Goal: Navigation & Orientation: Find specific page/section

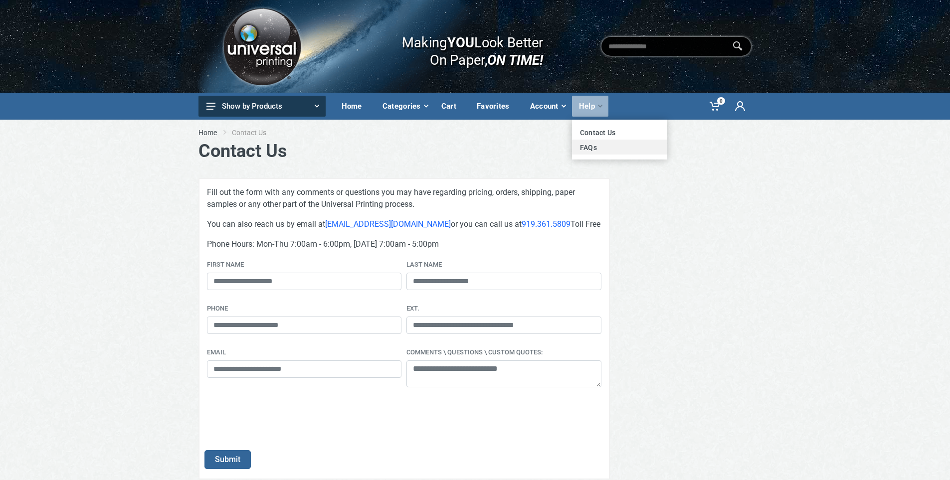
click at [575, 150] on link "FAQs" at bounding box center [619, 147] width 95 height 15
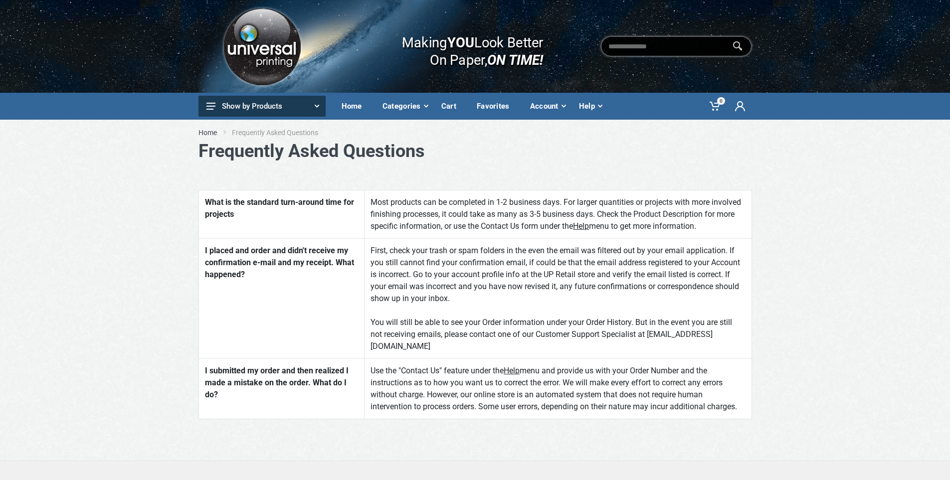
click at [251, 53] on img at bounding box center [262, 46] width 84 height 84
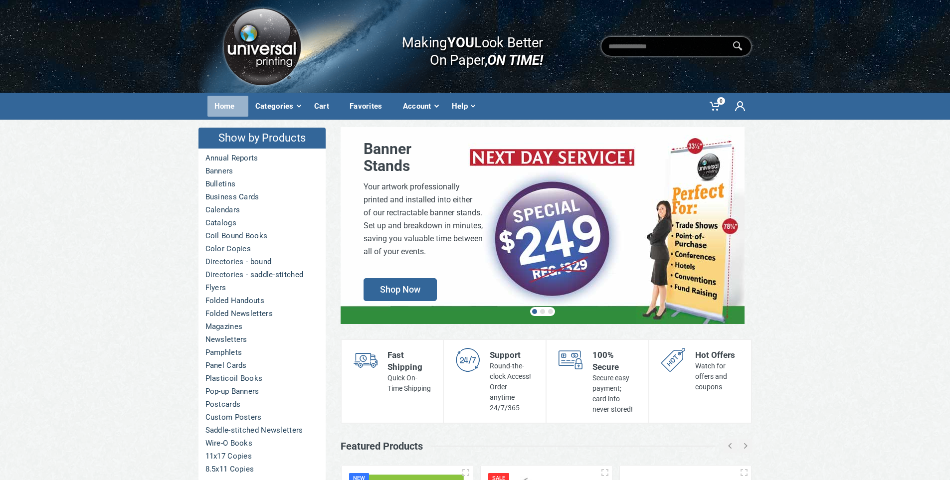
click at [225, 105] on div "Home" at bounding box center [227, 106] width 41 height 21
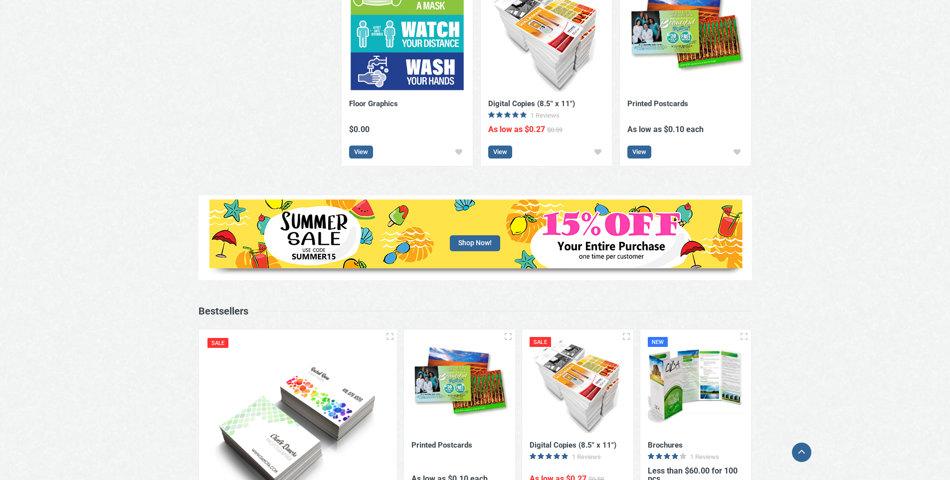
scroll to position [499, 0]
